Goal: Communication & Community: Answer question/provide support

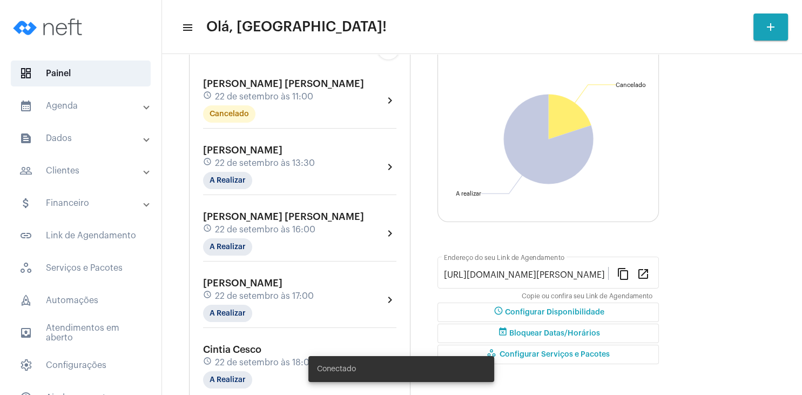
scroll to position [104, 0]
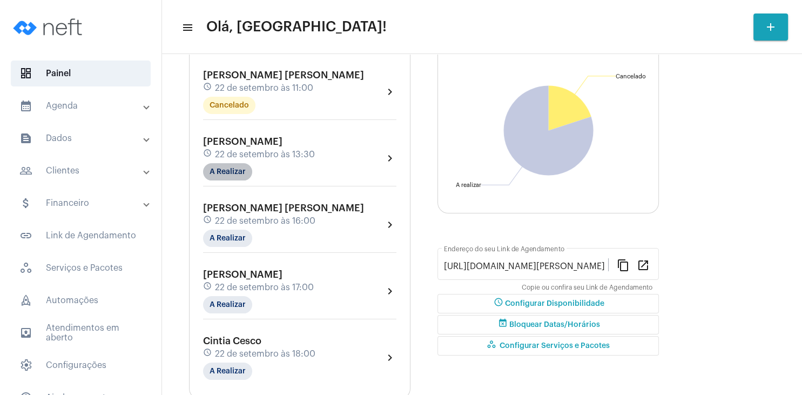
click at [230, 173] on mat-chip "A Realizar" at bounding box center [227, 171] width 49 height 17
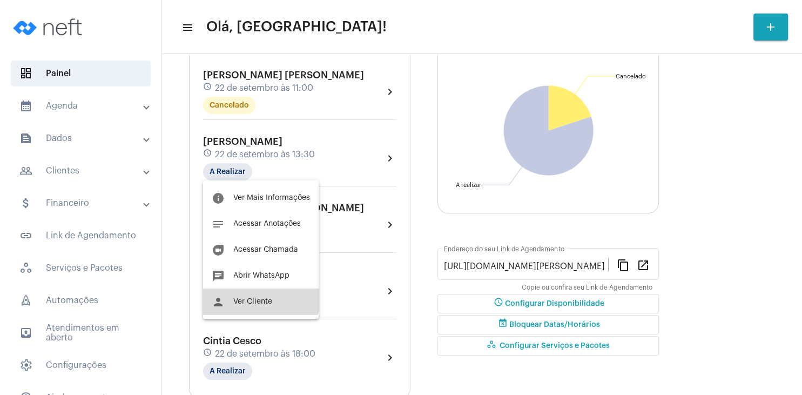
click at [249, 292] on button "person Ver Cliente" at bounding box center [261, 301] width 116 height 26
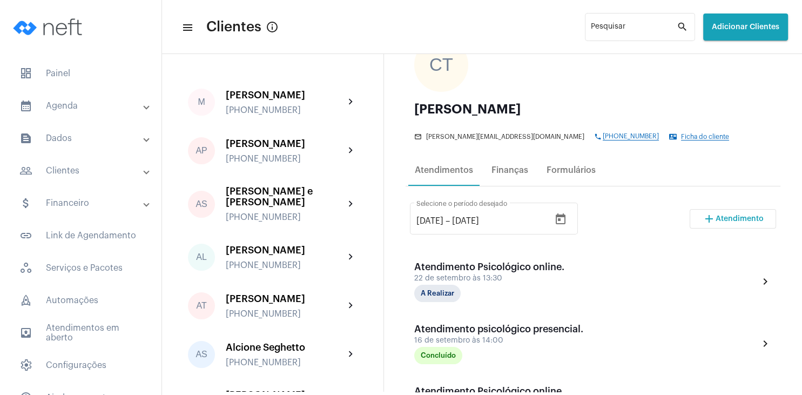
scroll to position [104, 0]
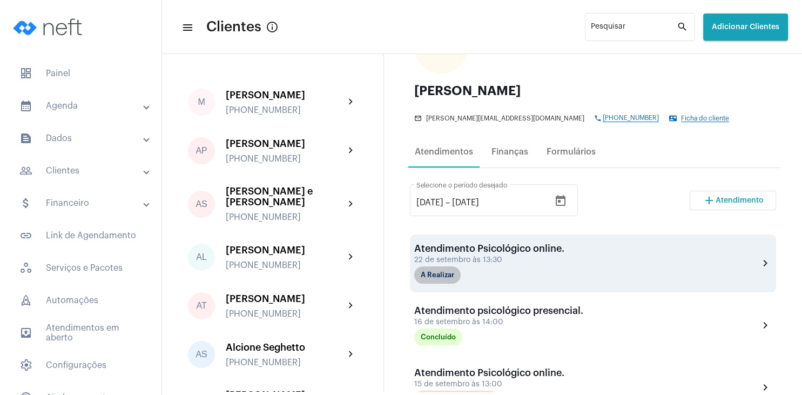
click at [446, 275] on mat-chip "A Realizar" at bounding box center [437, 274] width 46 height 17
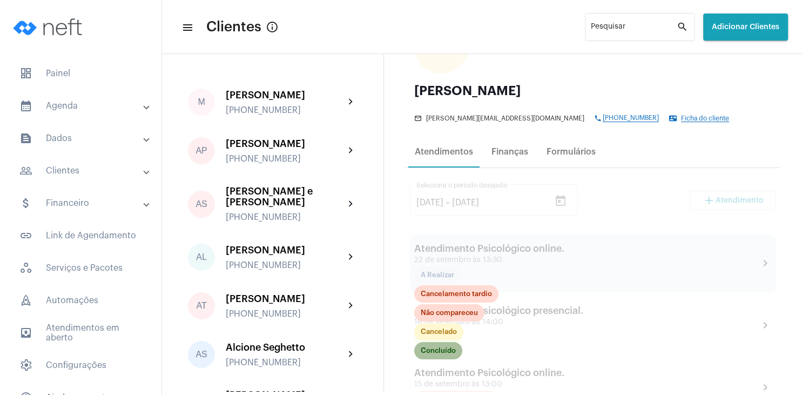
click at [441, 348] on mat-chip "Concluído" at bounding box center [438, 350] width 48 height 17
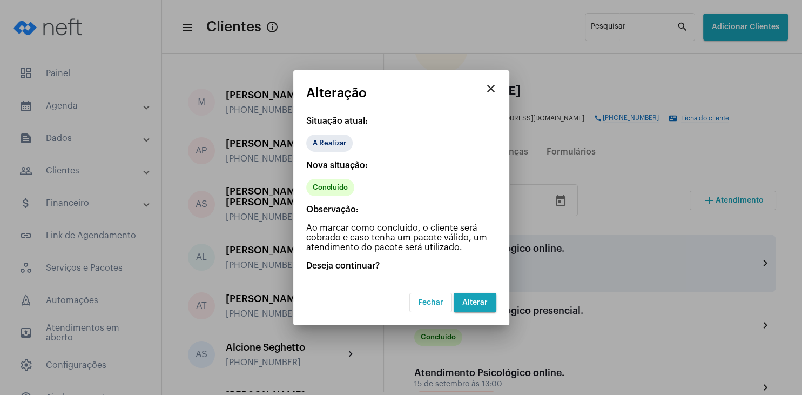
click at [478, 299] on span "Alterar" at bounding box center [474, 303] width 25 height 8
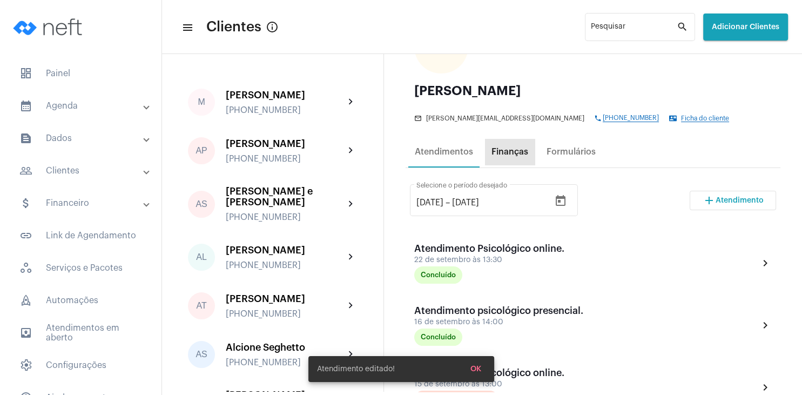
click at [523, 148] on div "Finanças" at bounding box center [509, 152] width 37 height 10
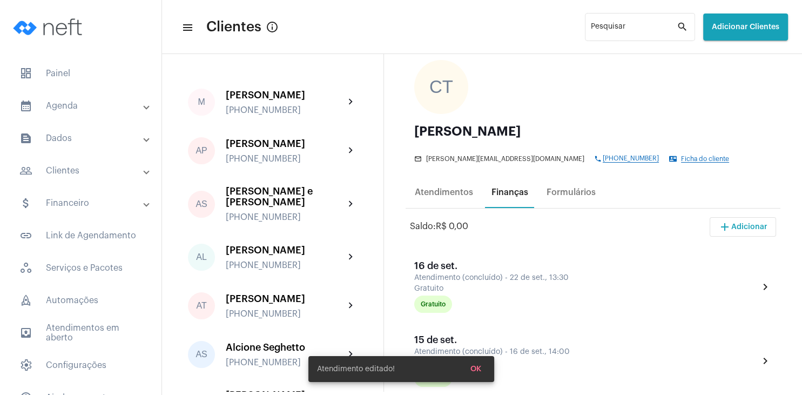
scroll to position [155, 0]
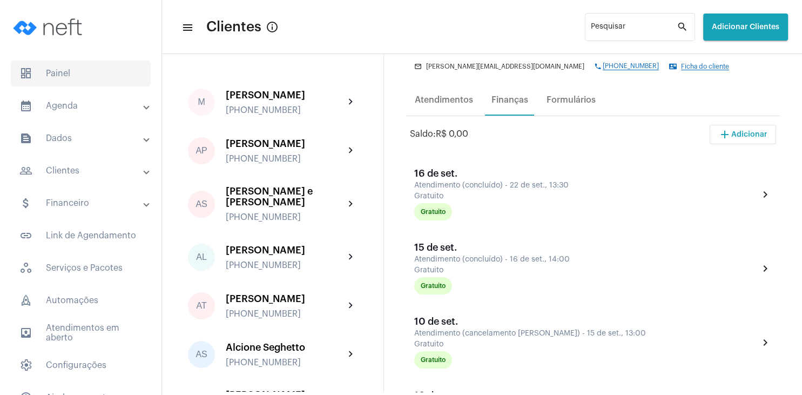
click at [57, 81] on span "dashboard Painel" at bounding box center [81, 73] width 140 height 26
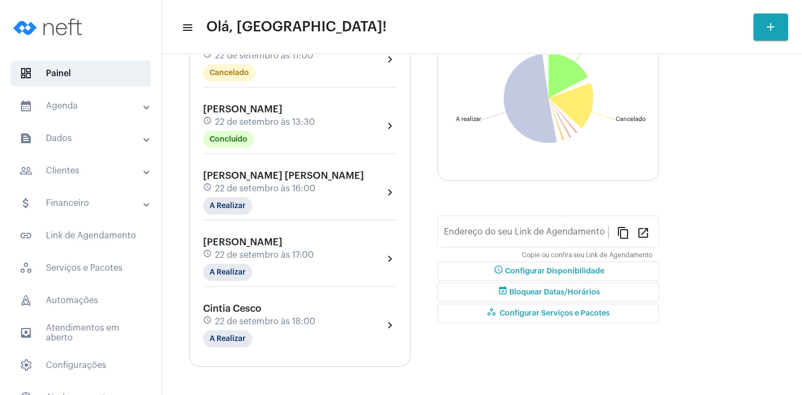
type input "[URL][DOMAIN_NAME][PERSON_NAME]"
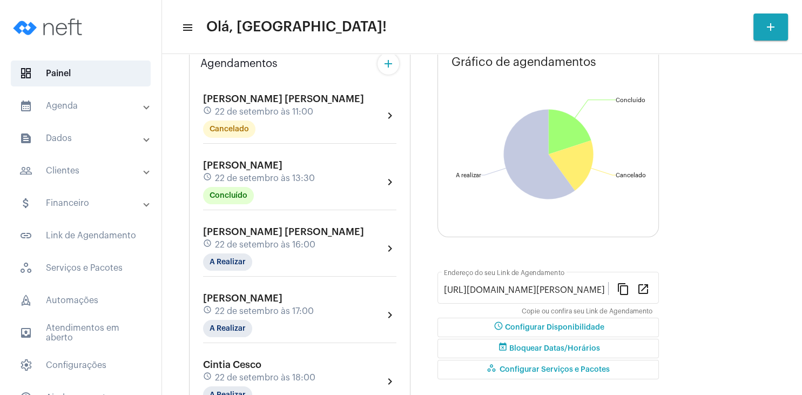
scroll to position [104, 0]
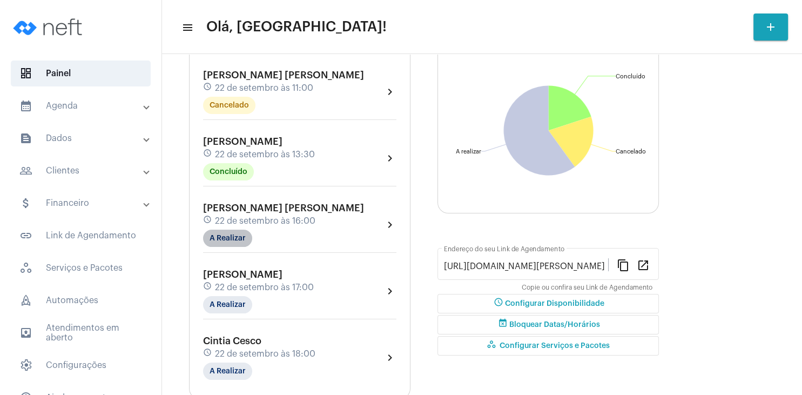
click at [230, 237] on mat-chip "A Realizar" at bounding box center [227, 237] width 49 height 17
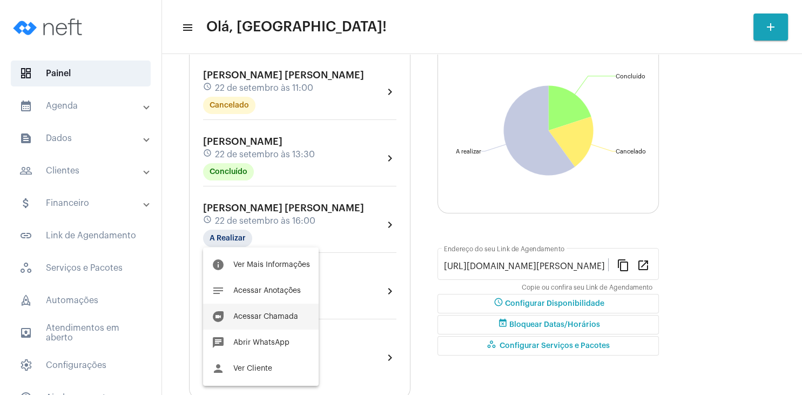
click at [284, 314] on span "Acessar Chamada" at bounding box center [265, 317] width 65 height 8
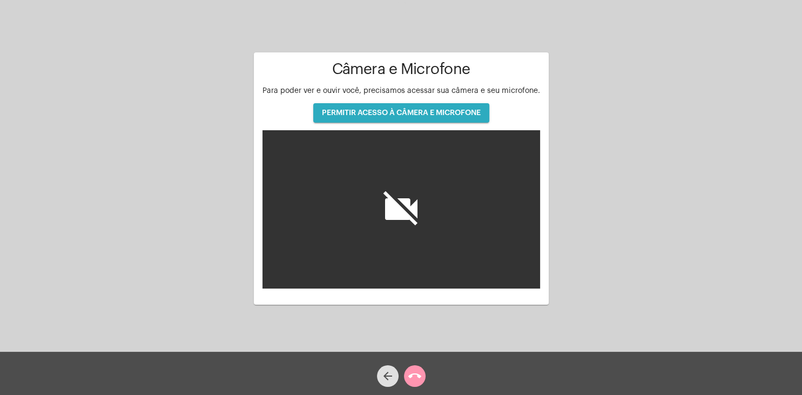
click at [390, 119] on button "PERMITIR ACESSO À CÂMERA E MICROFONE" at bounding box center [401, 112] width 176 height 19
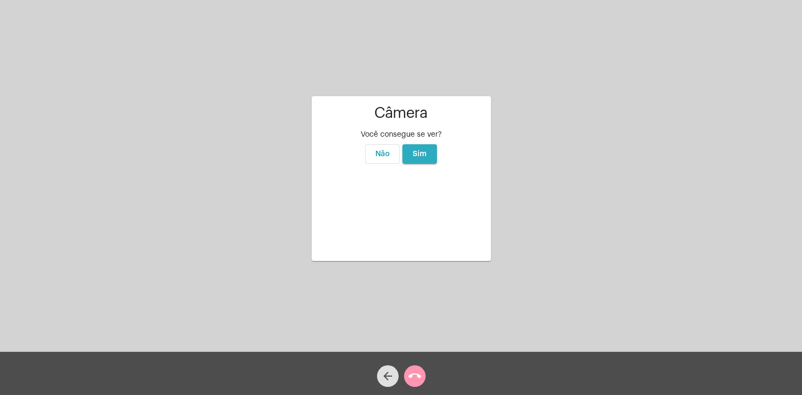
click at [418, 144] on button "Sim" at bounding box center [419, 153] width 35 height 19
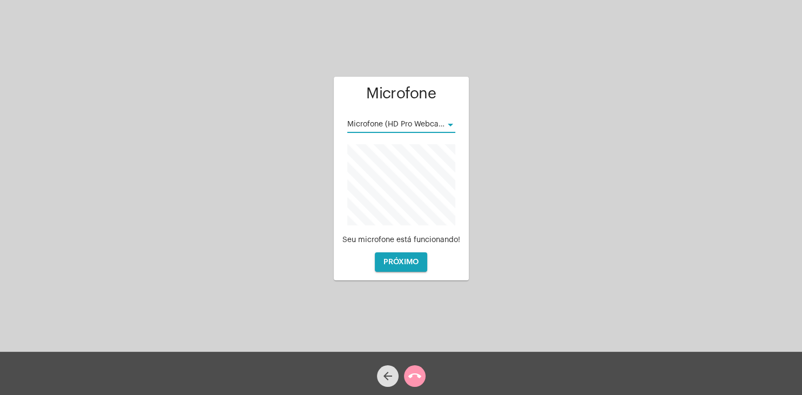
click at [437, 126] on span "Microfone (HD Pro Webcam C920)" at bounding box center [408, 124] width 123 height 8
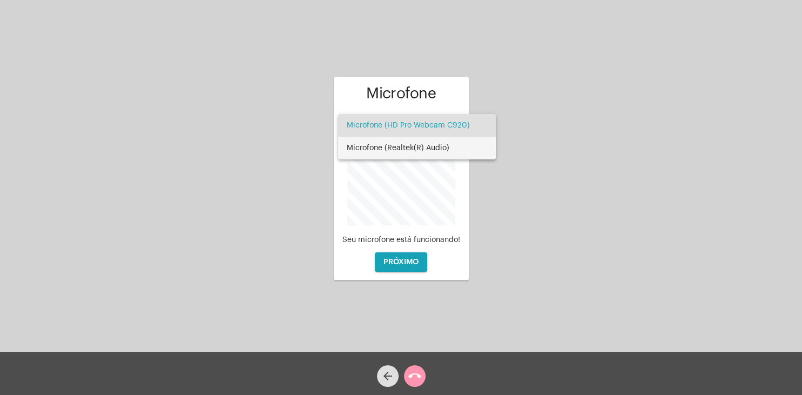
click at [429, 148] on span "Microfone (Realtek(R) Audio)" at bounding box center [417, 148] width 140 height 23
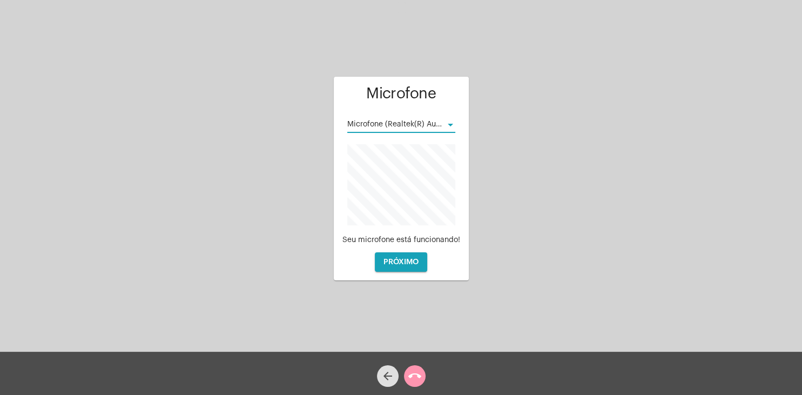
click at [398, 257] on button "PRÓXIMO" at bounding box center [401, 261] width 52 height 19
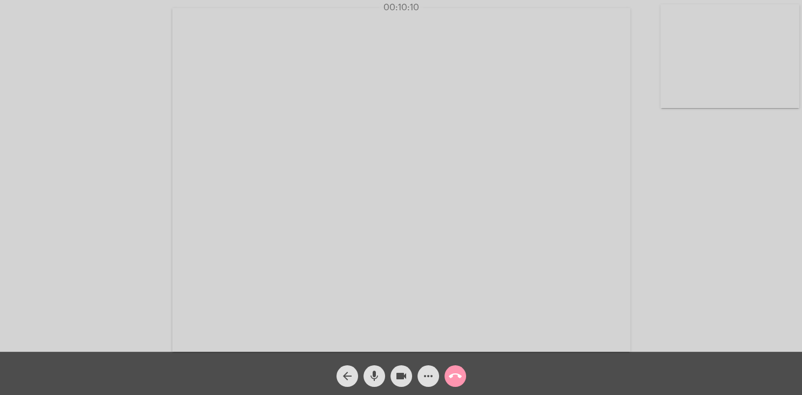
click at [379, 375] on mat-icon "mic" at bounding box center [374, 375] width 13 height 13
click at [372, 376] on mat-icon "mic_off" at bounding box center [374, 375] width 13 height 13
